Goal: Task Accomplishment & Management: Use online tool/utility

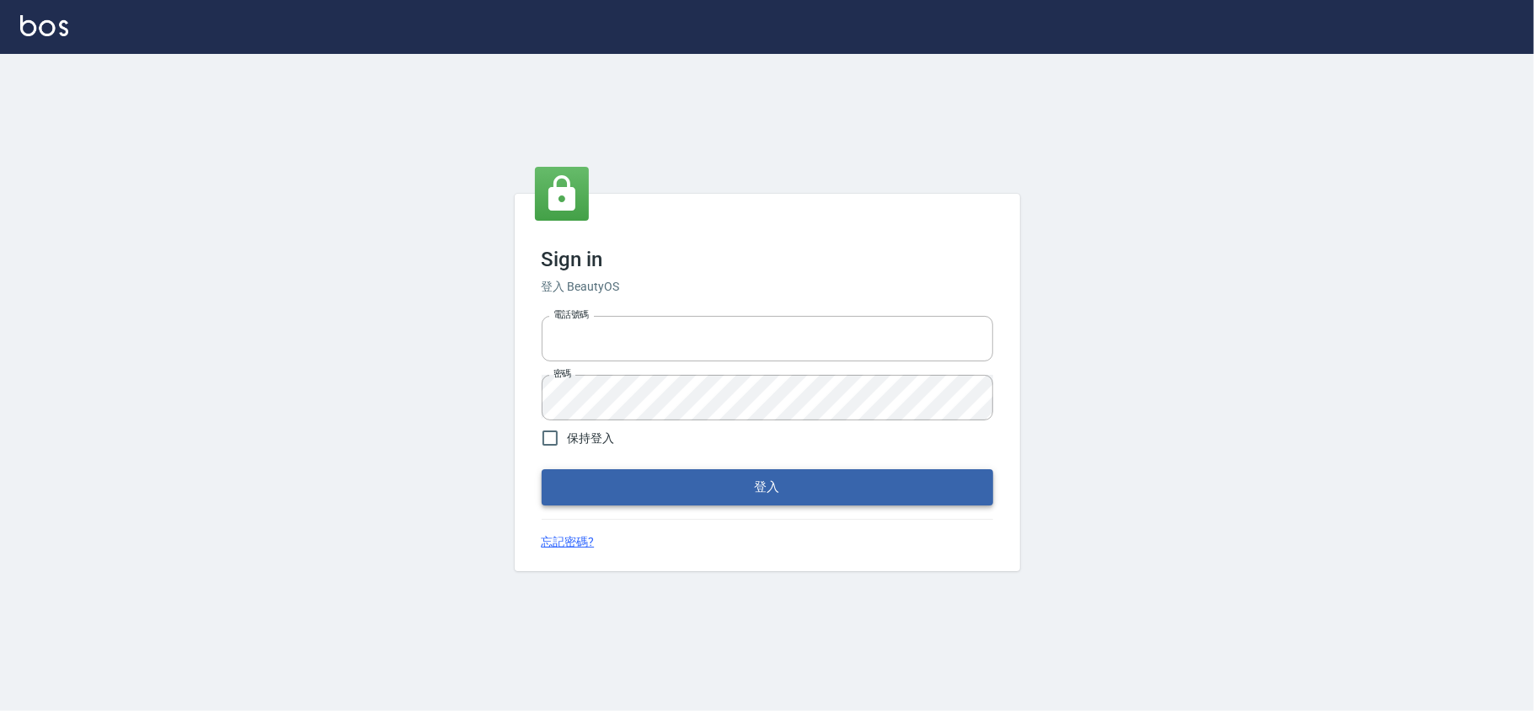
type input "28261007"
click at [692, 490] on button "登入" at bounding box center [767, 486] width 451 height 35
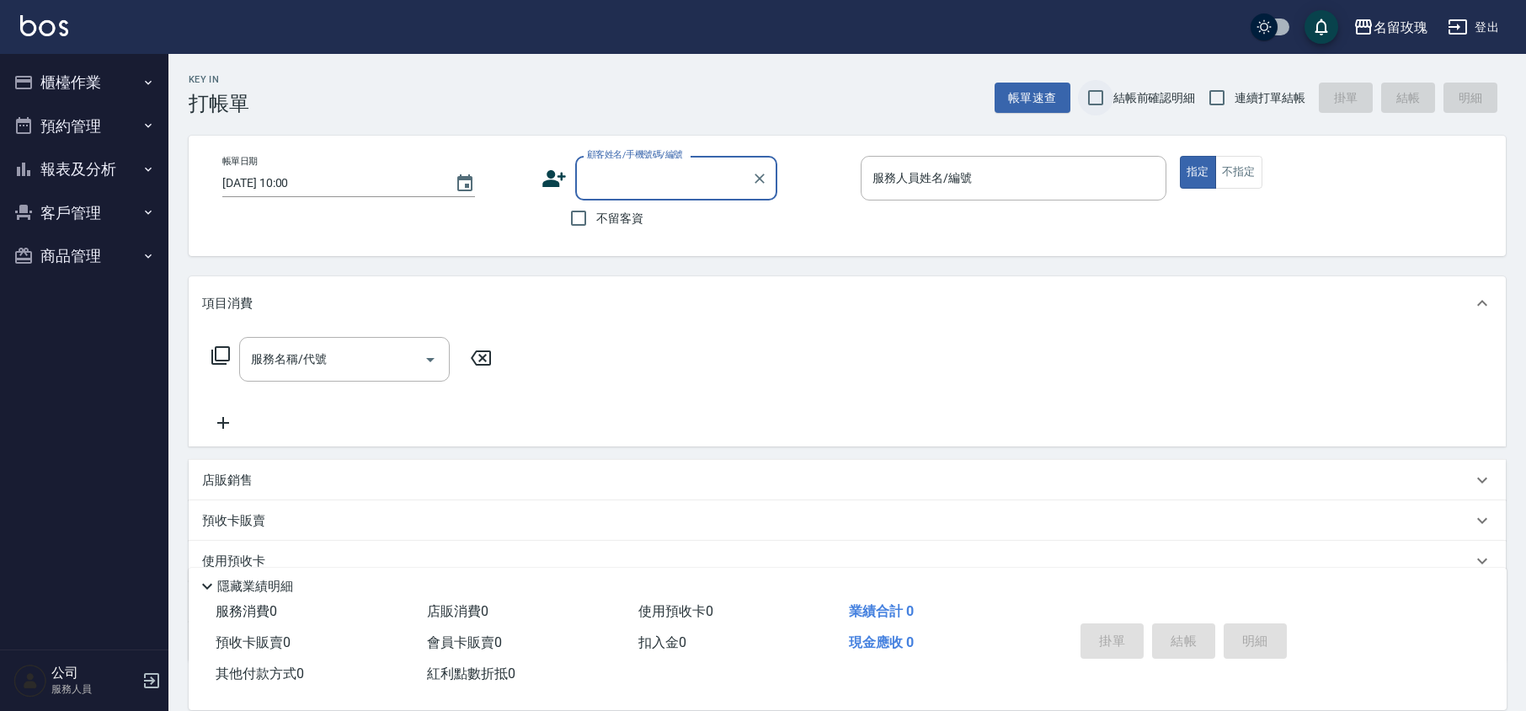
click at [1103, 105] on input "結帳前確認明細" at bounding box center [1095, 97] width 35 height 35
checkbox input "true"
click at [1206, 92] on input "連續打單結帳" at bounding box center [1216, 97] width 35 height 35
checkbox input "true"
click at [796, 51] on div "名留玫瑰 登出" at bounding box center [763, 27] width 1526 height 54
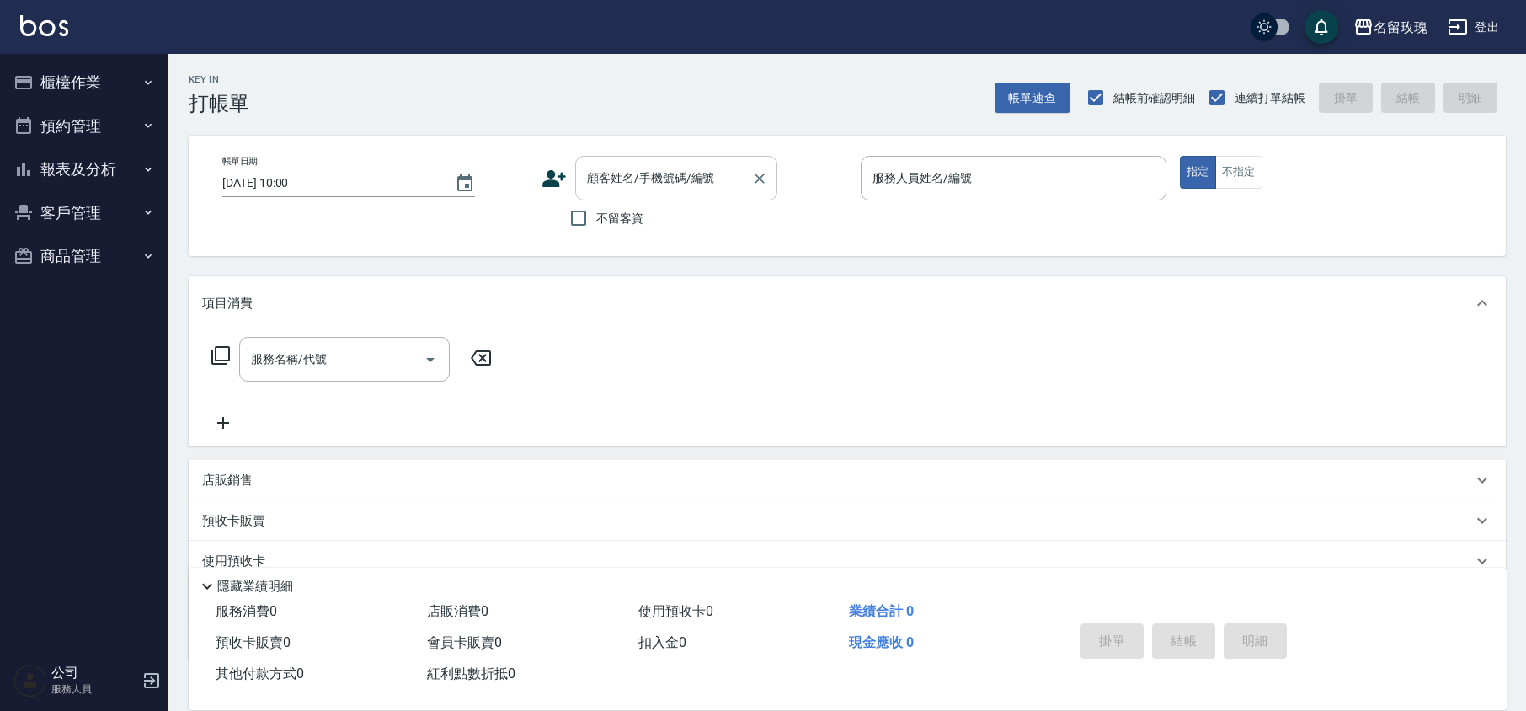
click at [672, 169] on input "顧客姓名/手機號碼/編號" at bounding box center [664, 177] width 162 height 29
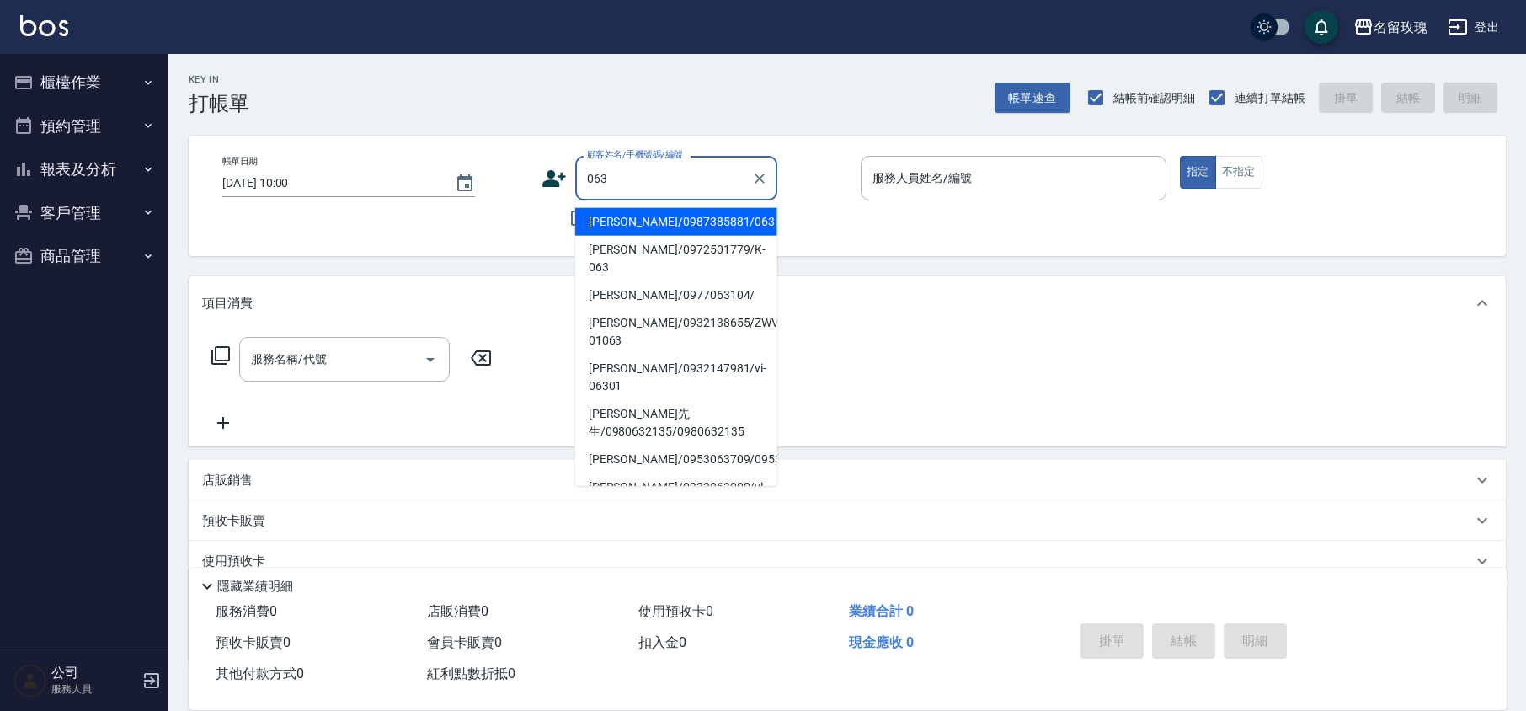
click at [662, 217] on li "[PERSON_NAME]/0987385881/063" at bounding box center [676, 222] width 202 height 28
type input "[PERSON_NAME]/0987385881/063"
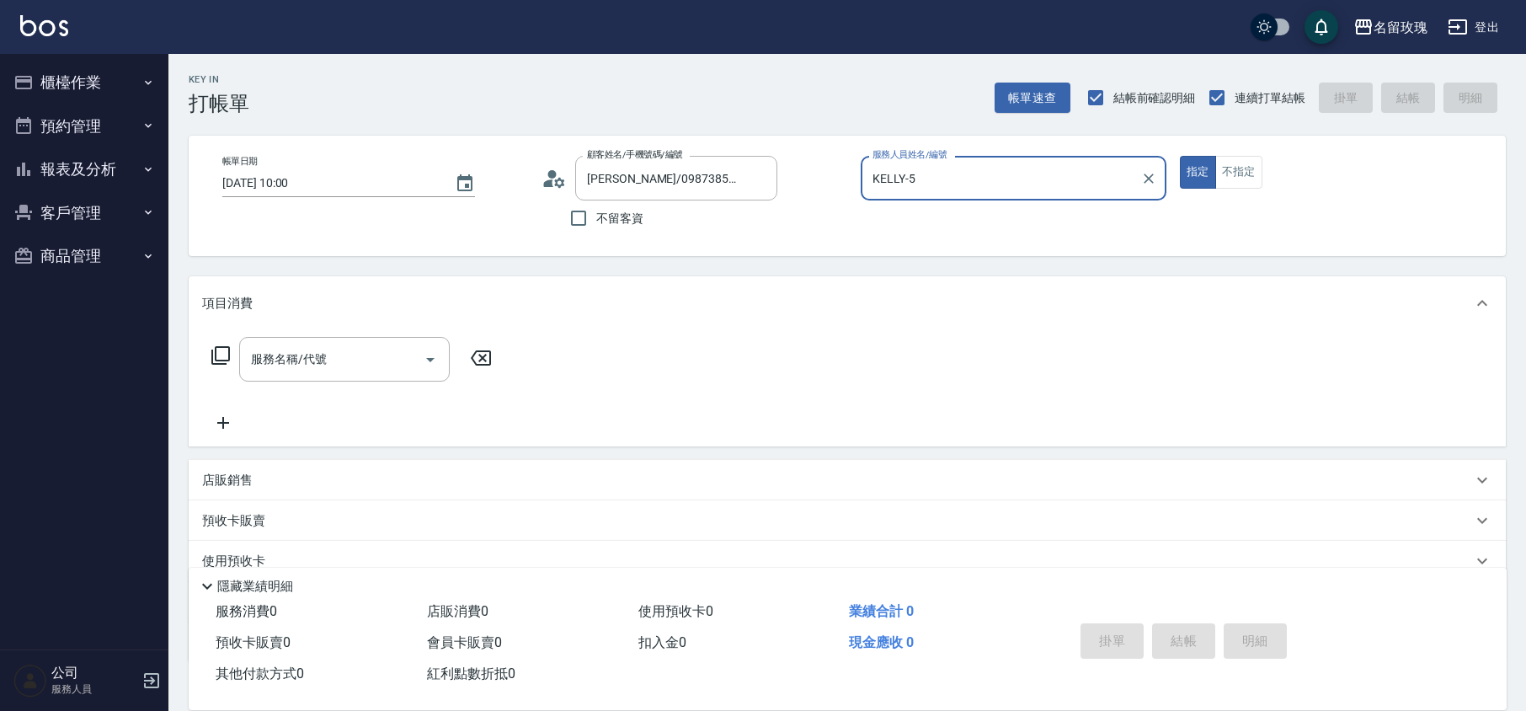
type input "KELLY-5"
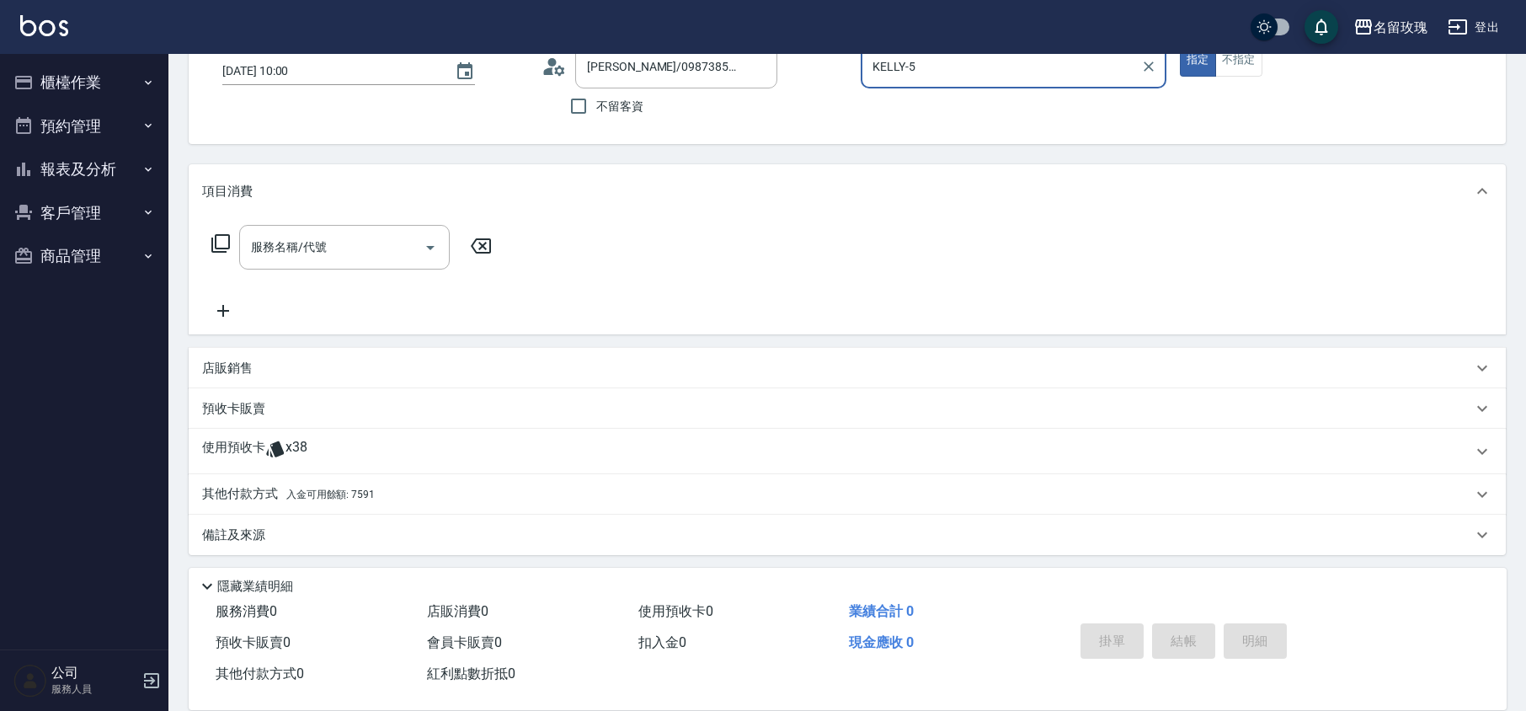
scroll to position [115, 0]
click at [307, 440] on div "使用預收卡 x38" at bounding box center [837, 448] width 1270 height 25
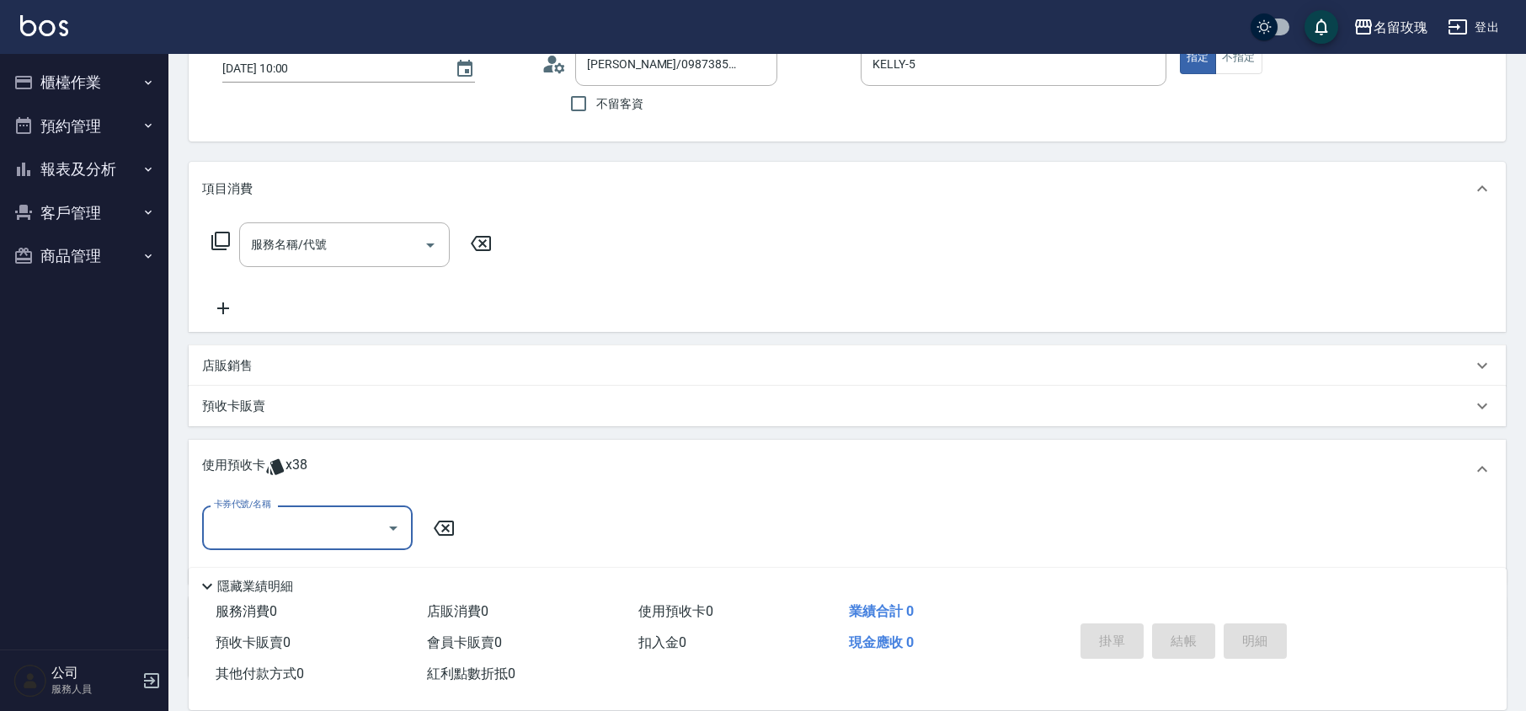
scroll to position [0, 0]
click at [388, 534] on icon "Open" at bounding box center [393, 528] width 20 height 20
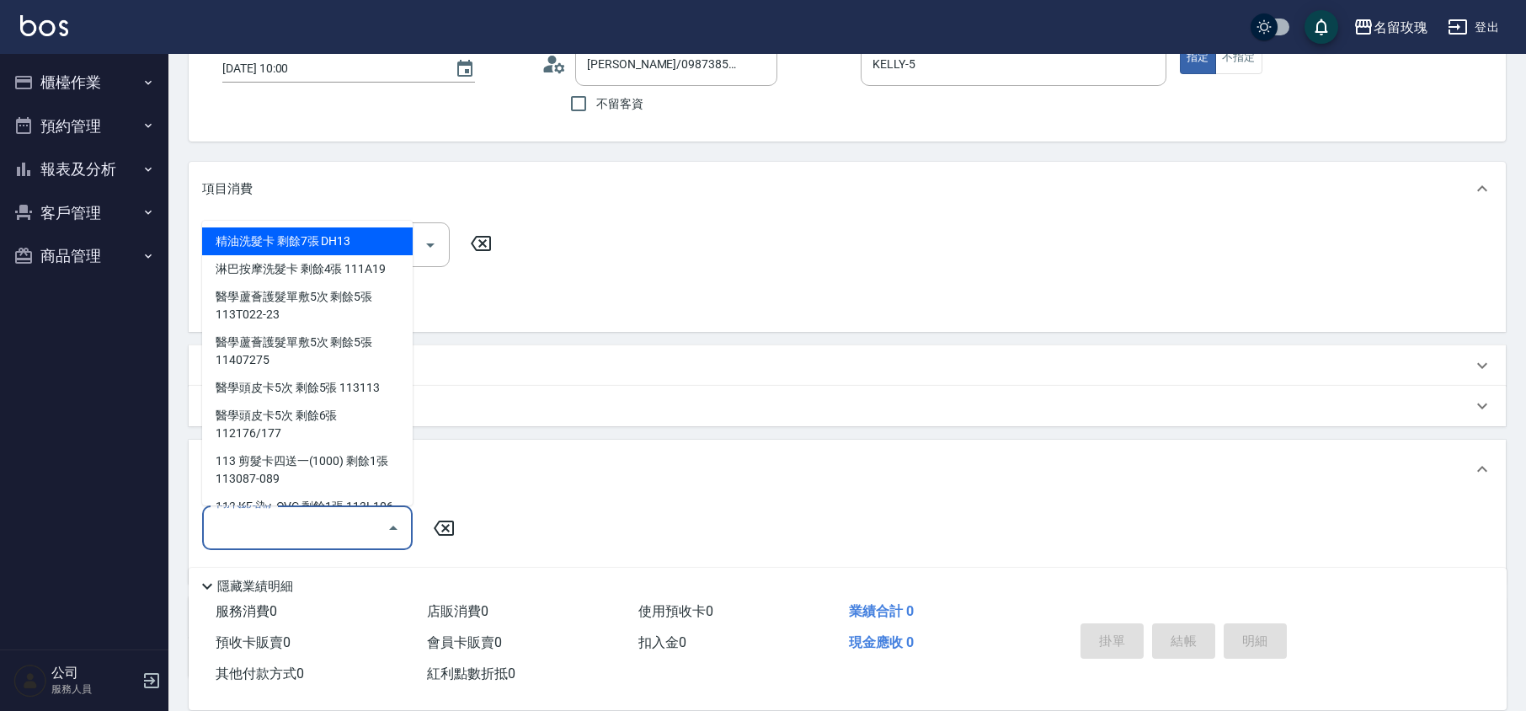
click at [303, 239] on div "精油洗髮卡 剩餘7張 DH13" at bounding box center [307, 241] width 211 height 28
type input "精油洗髮卡 DH13"
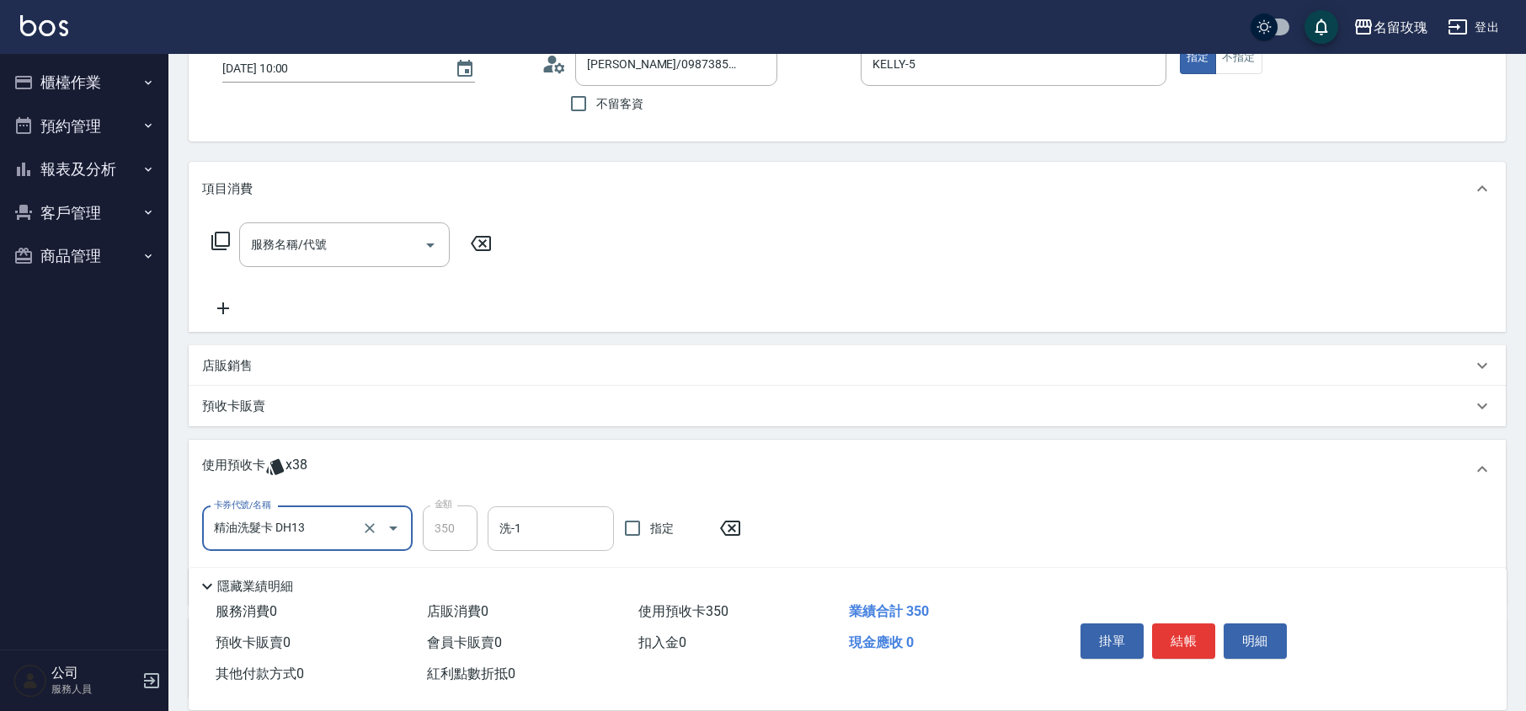
drag, startPoint x: 571, startPoint y: 483, endPoint x: 568, endPoint y: 514, distance: 30.5
click at [571, 485] on div "使用預收卡 x38" at bounding box center [847, 469] width 1317 height 59
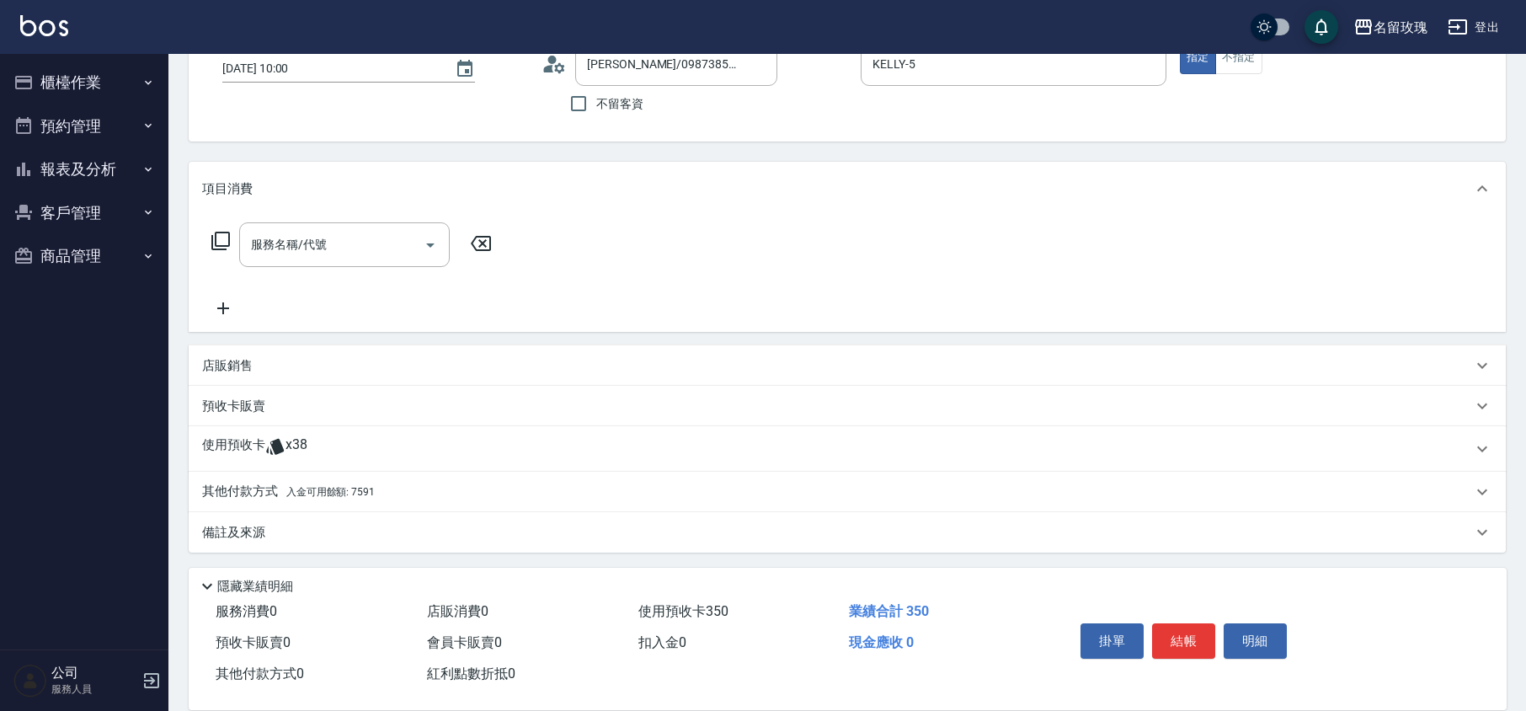
click at [567, 523] on div "項目消費 服務名稱/代號 服務名稱/代號 店販銷售 服務人員姓名/編號 服務人員姓名/編號 商品代號/名稱 商品代號/名稱 預收卡販賣 卡券名稱/代號 卡券名…" at bounding box center [847, 357] width 1317 height 391
click at [338, 443] on div "使用預收卡 x38" at bounding box center [837, 448] width 1270 height 25
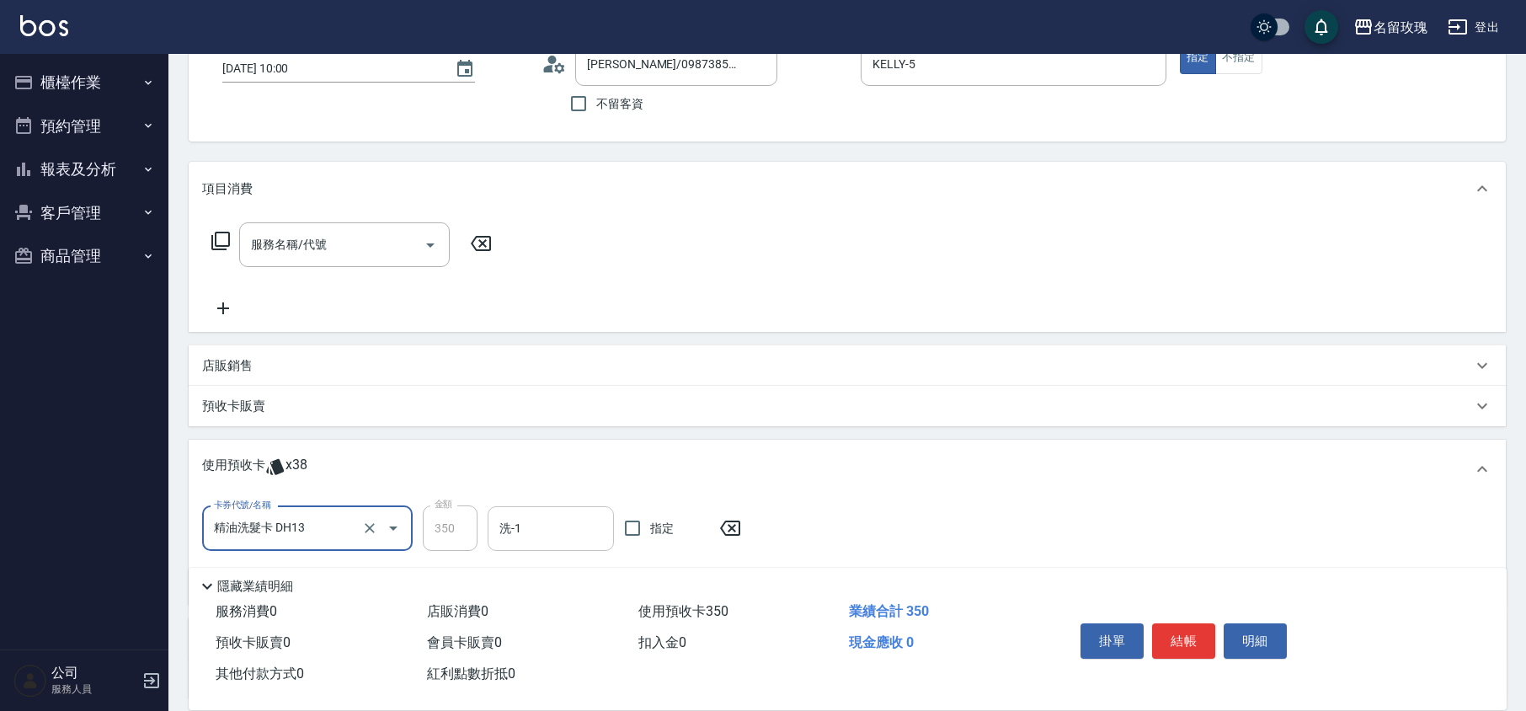
scroll to position [1, 0]
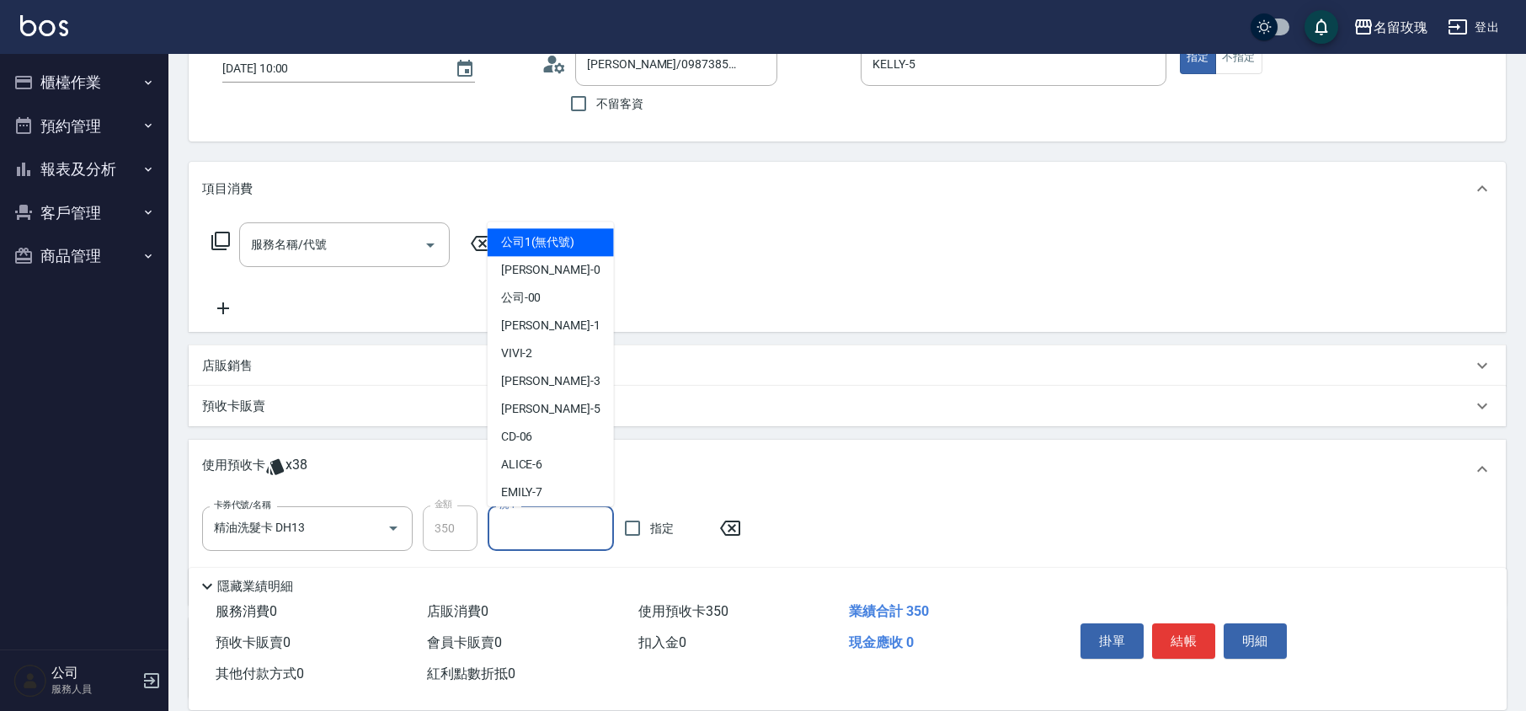
click at [556, 514] on input "洗-1" at bounding box center [550, 528] width 111 height 29
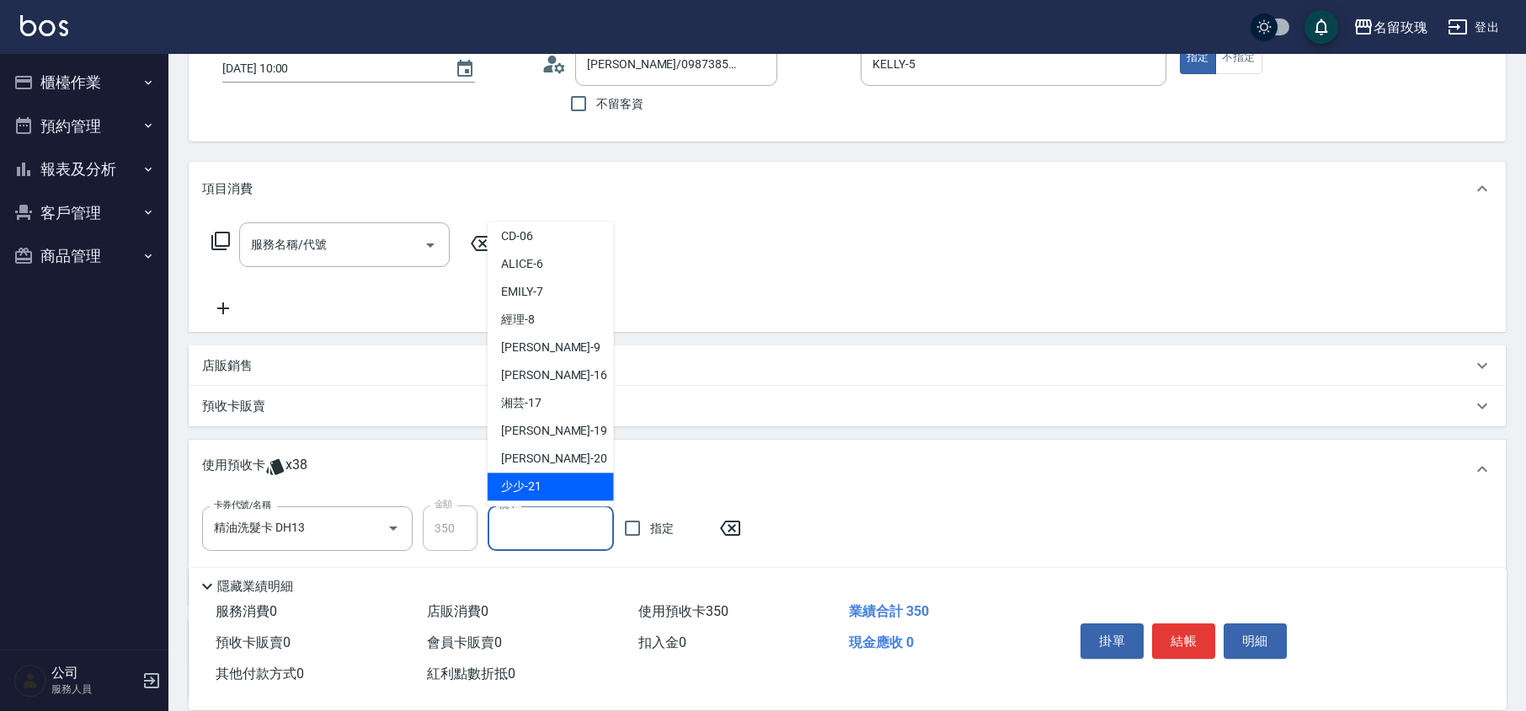
scroll to position [313, 0]
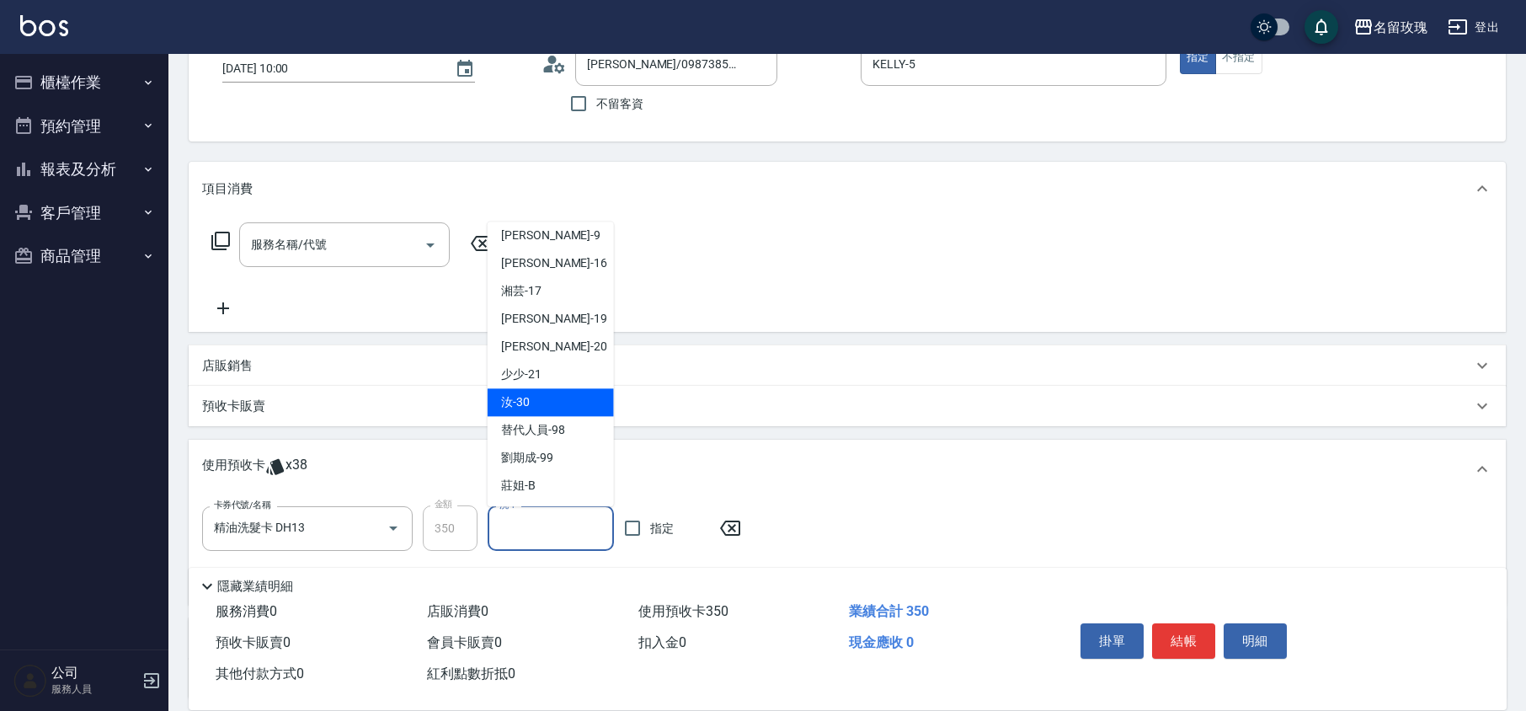
click at [542, 392] on div "汝 -30" at bounding box center [551, 403] width 126 height 28
type input "汝-30"
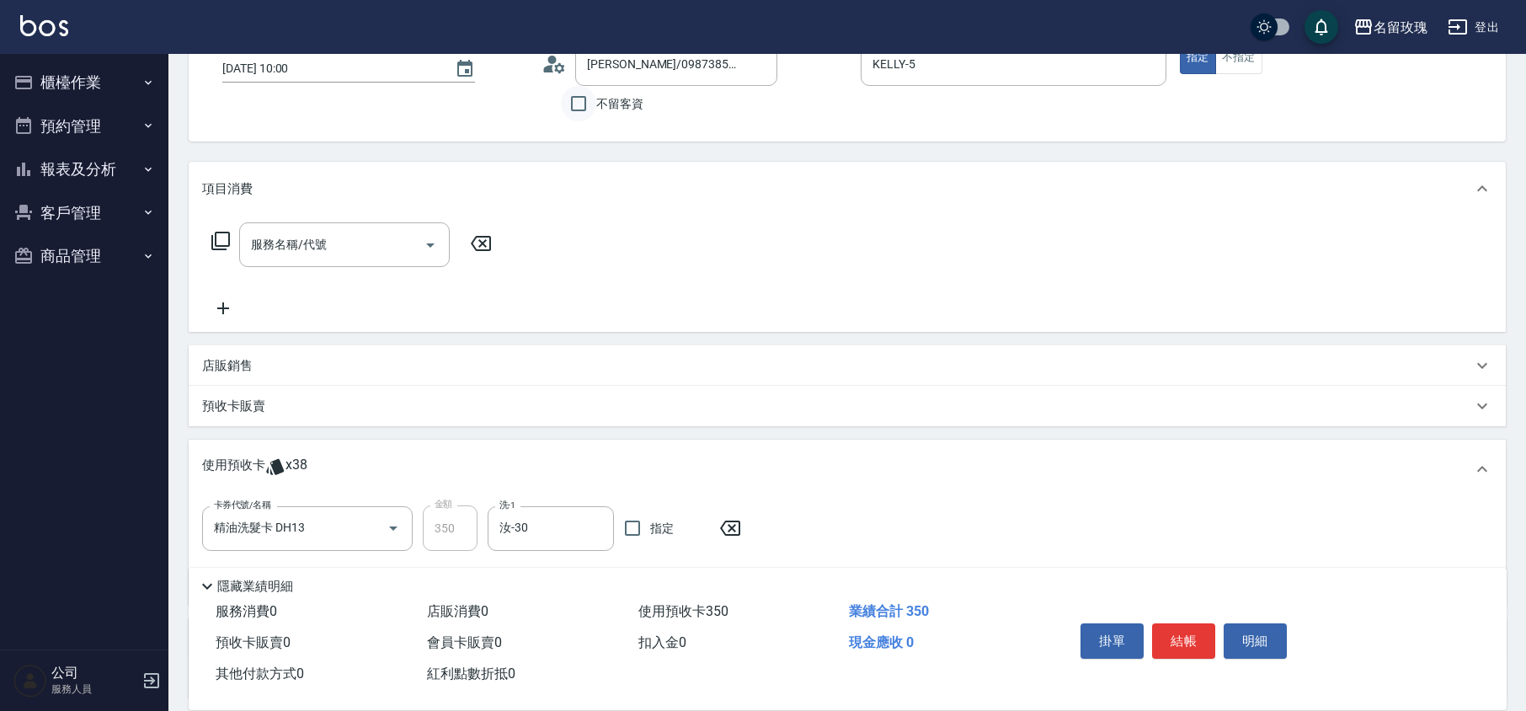
click at [590, 119] on input "不留客資" at bounding box center [578, 103] width 35 height 35
checkbox input "true"
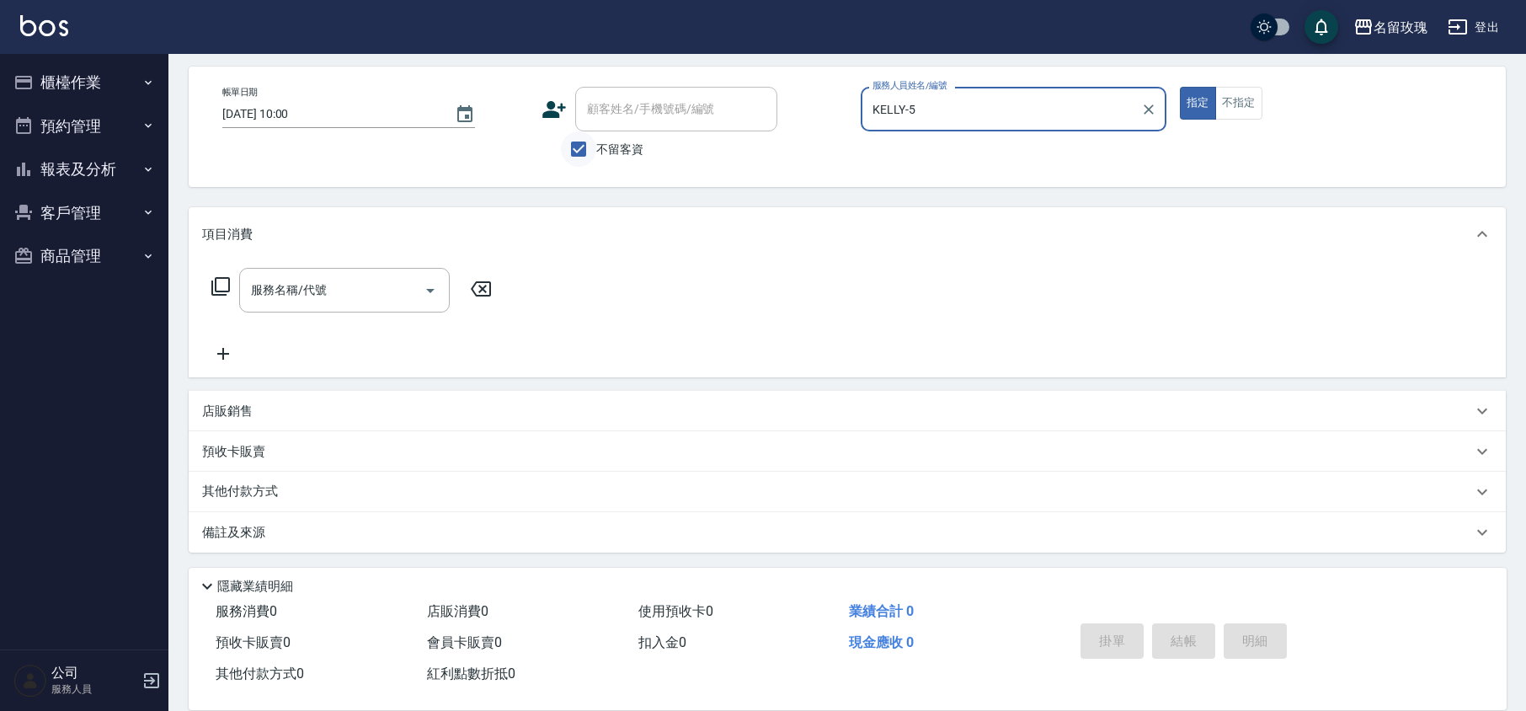
scroll to position [69, 0]
click at [580, 153] on input "不留客資" at bounding box center [578, 148] width 35 height 35
checkbox input "false"
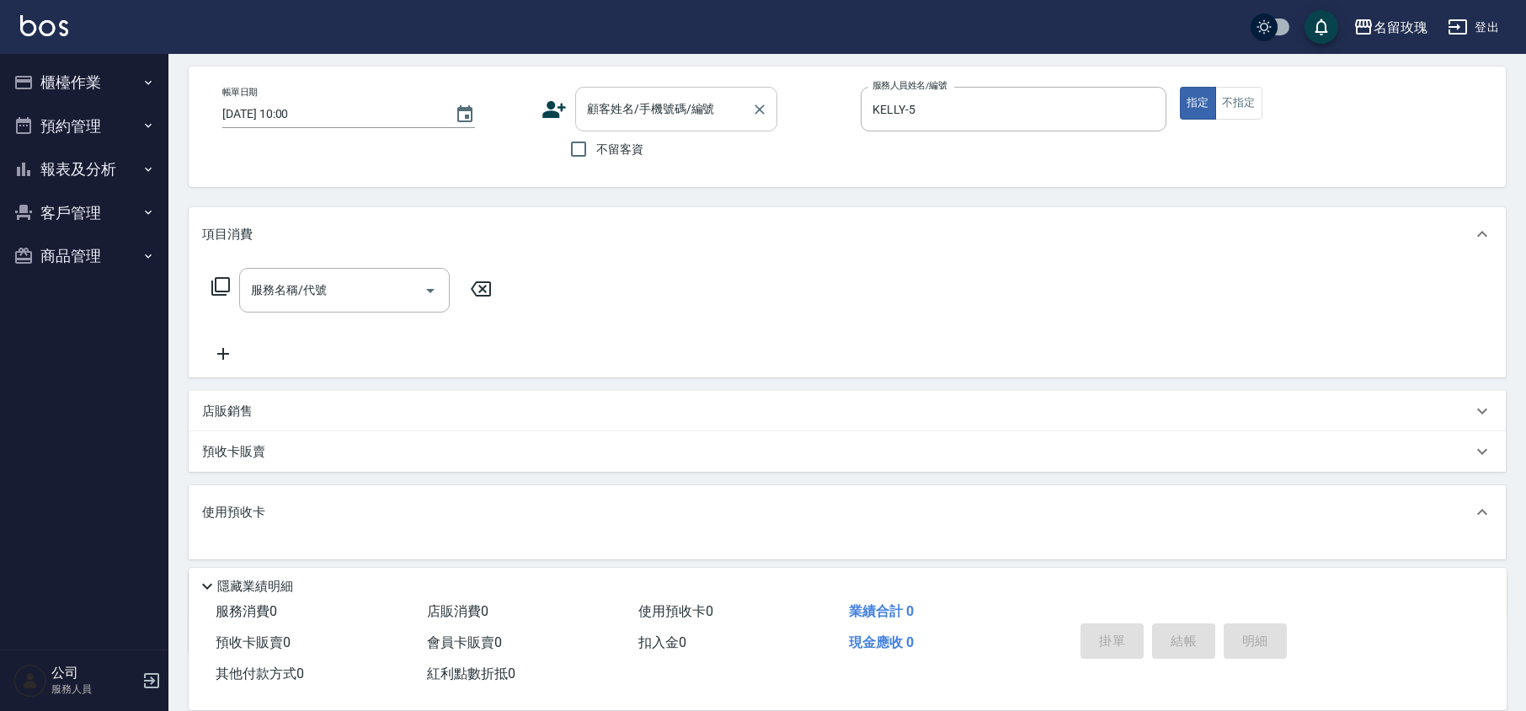
click at [658, 95] on div "顧客姓名/手機號碼/編號 顧客姓名/手機號碼/編號" at bounding box center [676, 109] width 202 height 45
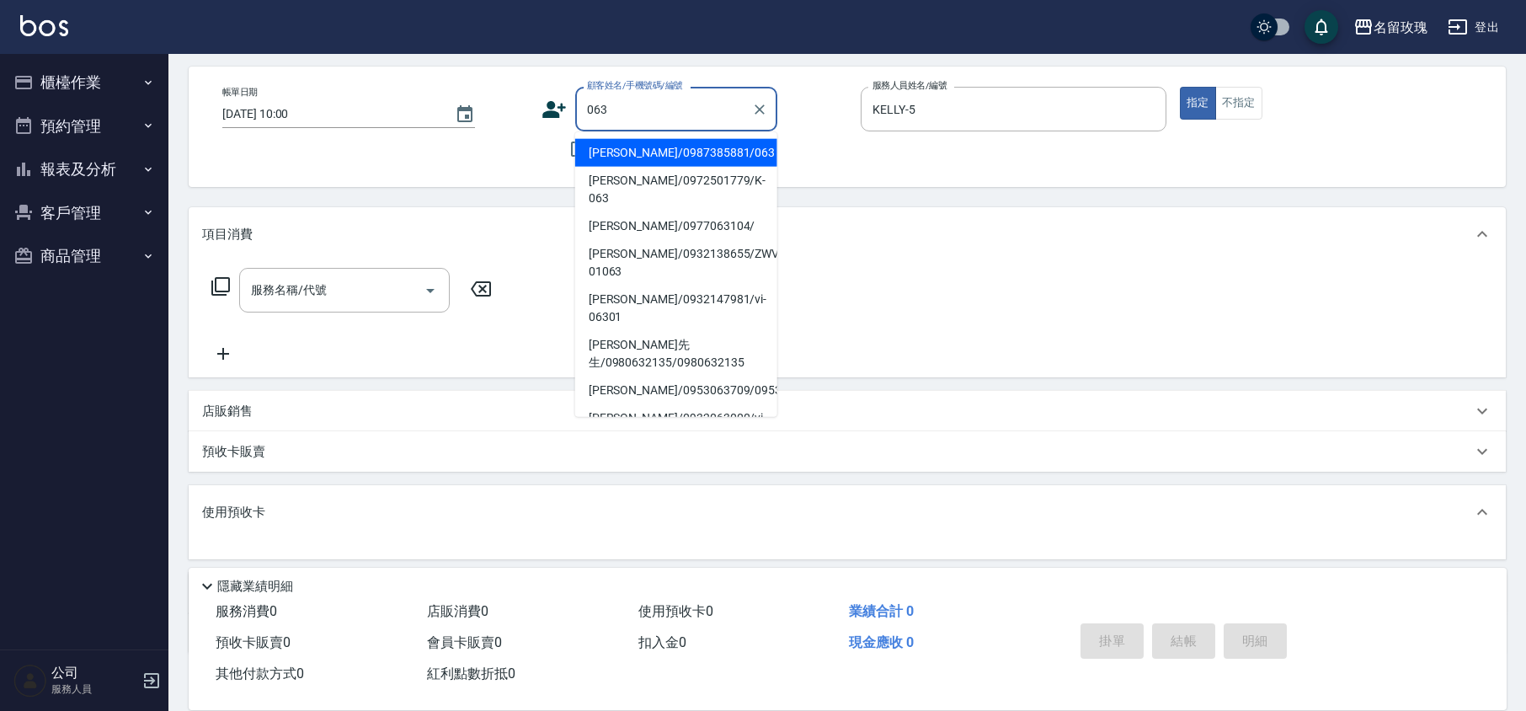
drag, startPoint x: 622, startPoint y: 148, endPoint x: 580, endPoint y: 194, distance: 61.4
click at [623, 148] on li "[PERSON_NAME]/0987385881/063" at bounding box center [676, 153] width 202 height 28
type input "[PERSON_NAME]/0987385881/063"
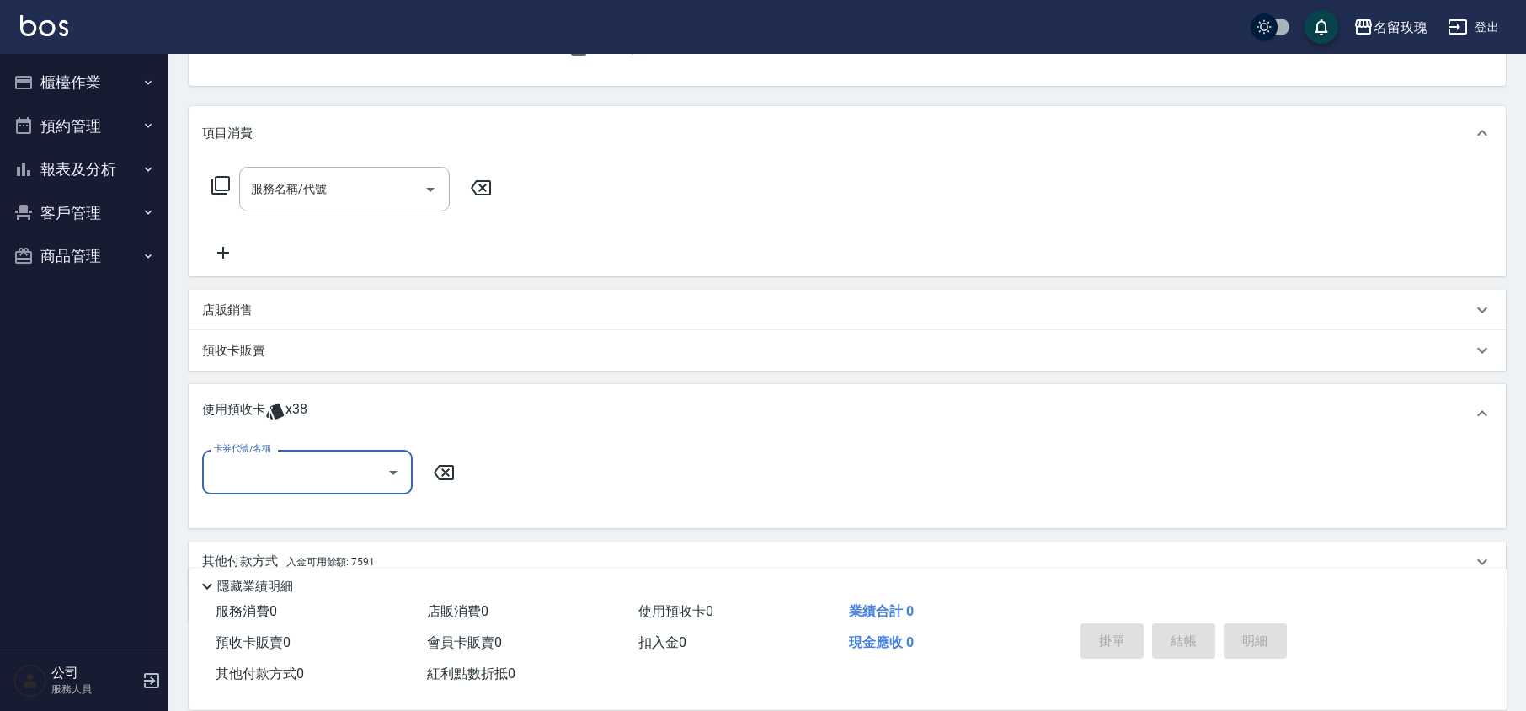
scroll to position [240, 0]
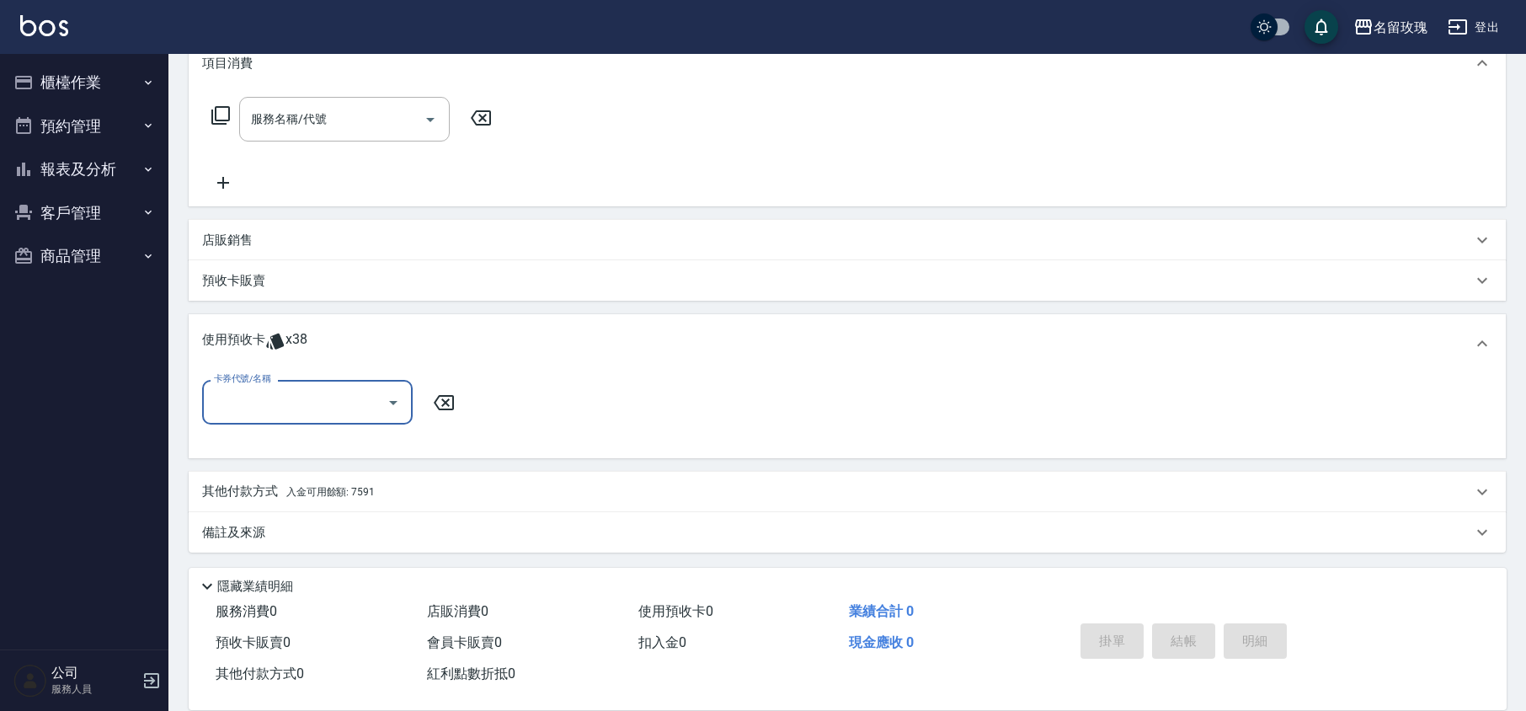
click at [394, 391] on button "Open" at bounding box center [393, 402] width 27 height 27
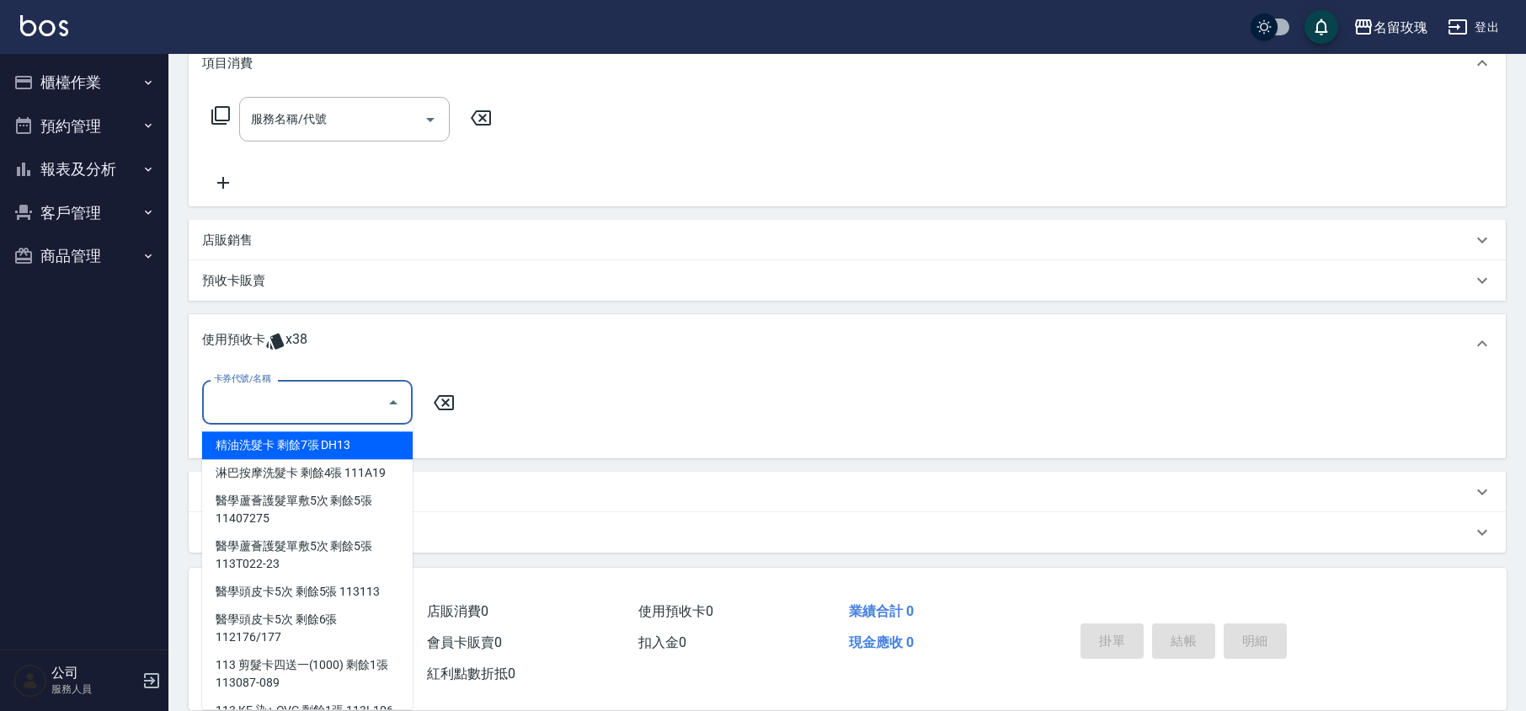
click at [321, 441] on div "精油洗髮卡 剩餘7張 DH13" at bounding box center [307, 445] width 211 height 28
type input "精油洗髮卡 DH13"
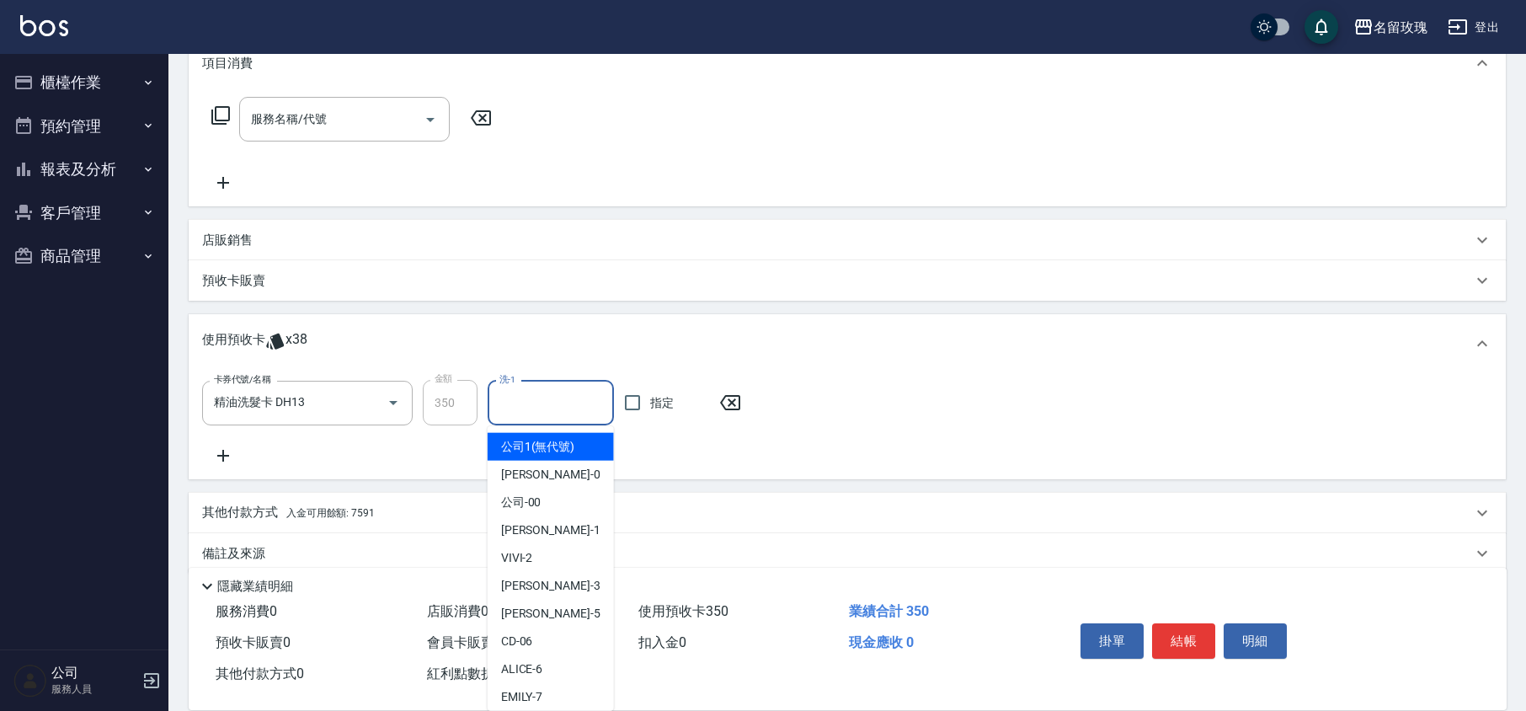
click at [532, 412] on input "洗-1" at bounding box center [550, 402] width 111 height 29
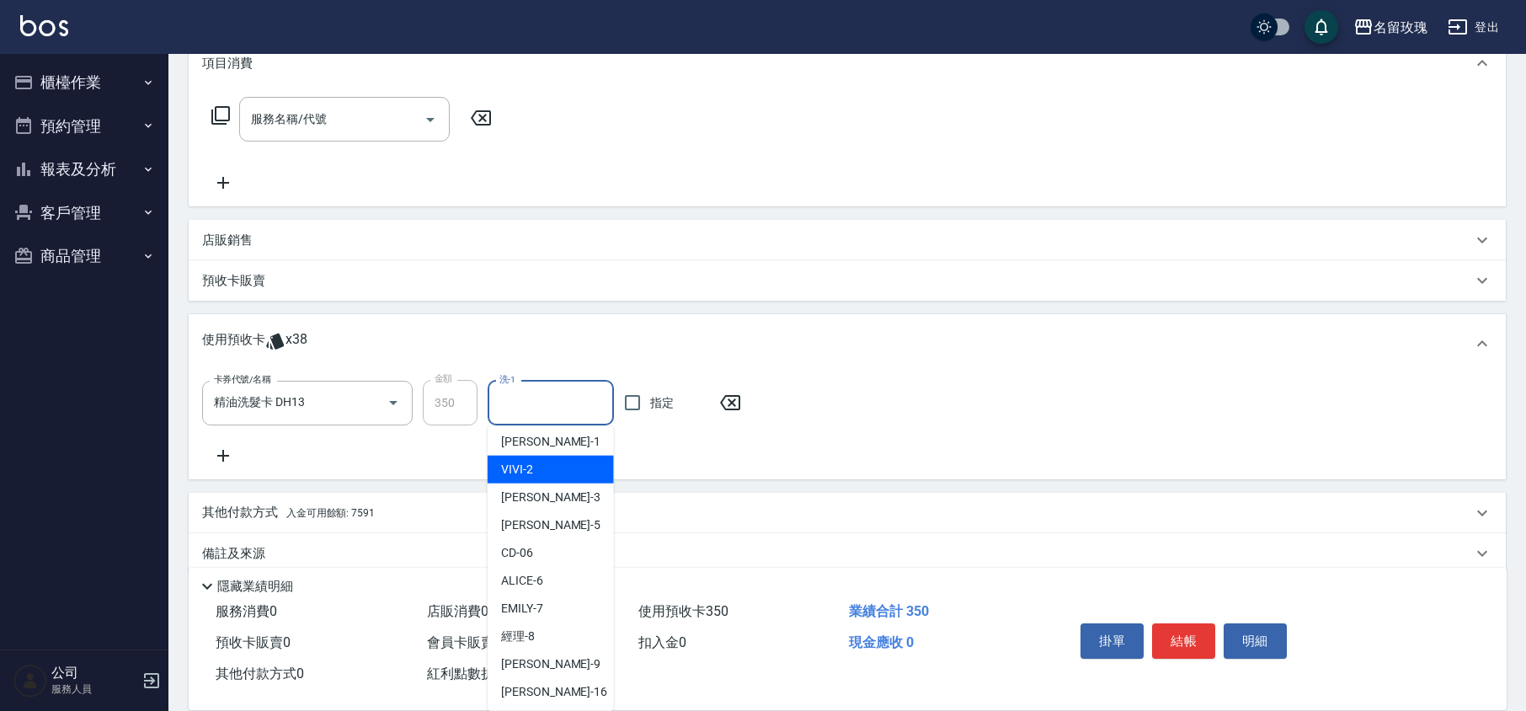
scroll to position [313, 0]
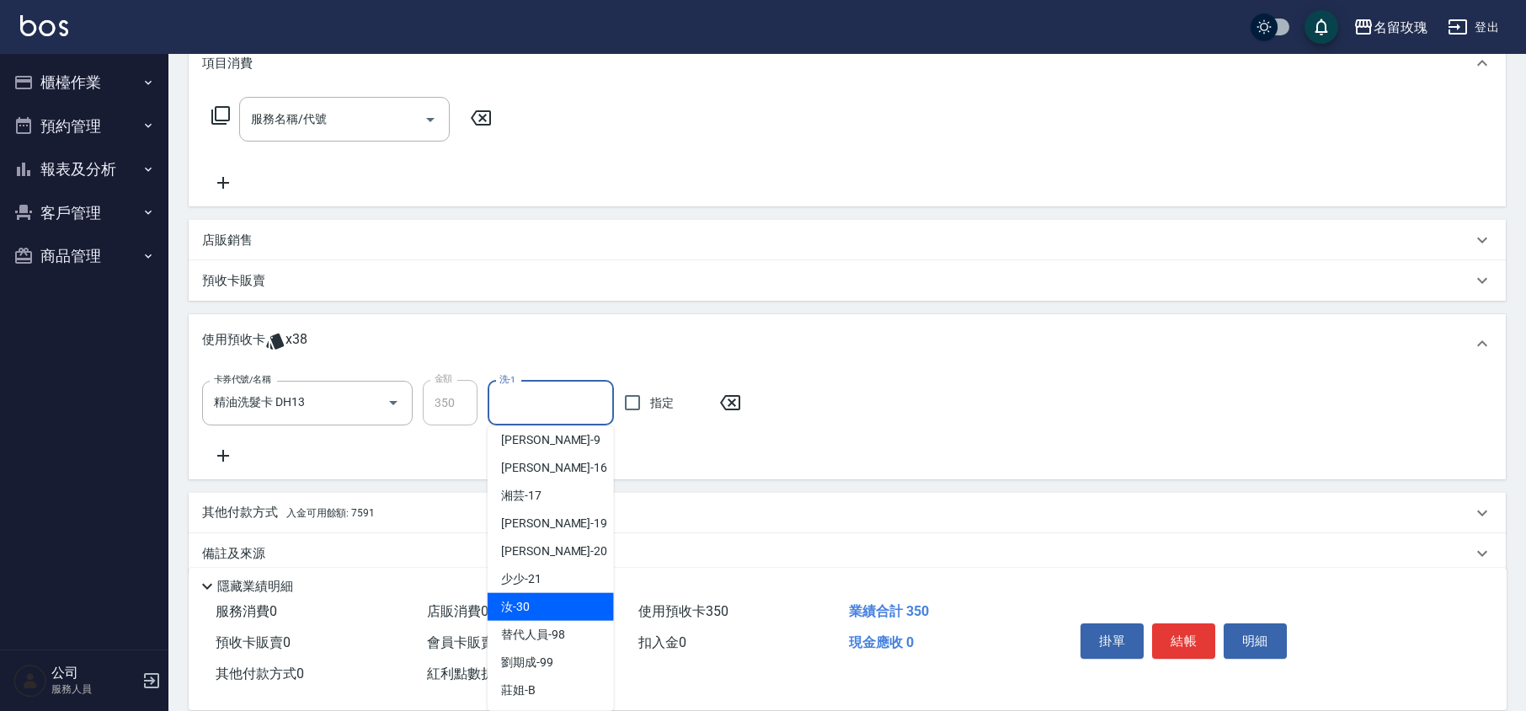
click at [532, 600] on div "汝 -30" at bounding box center [551, 607] width 126 height 28
type input "汝-30"
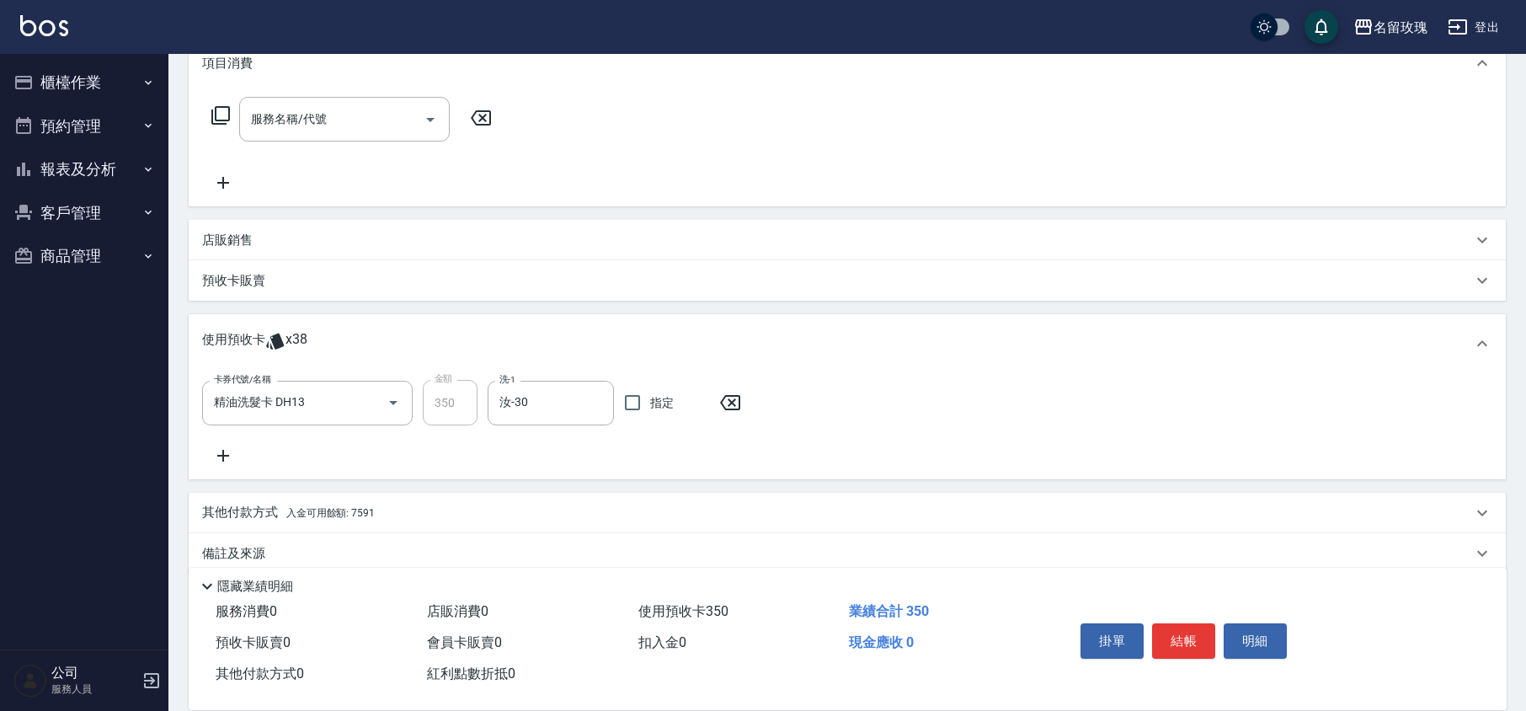
click at [519, 470] on div "卡券代號/名稱 精油洗髮卡 DH13 卡券代號/名稱 金額 350 金額 洗-1 汝-30 洗-1 指定" at bounding box center [847, 426] width 1317 height 106
type input "[DATE] 10:27"
